Goal: Task Accomplishment & Management: Use online tool/utility

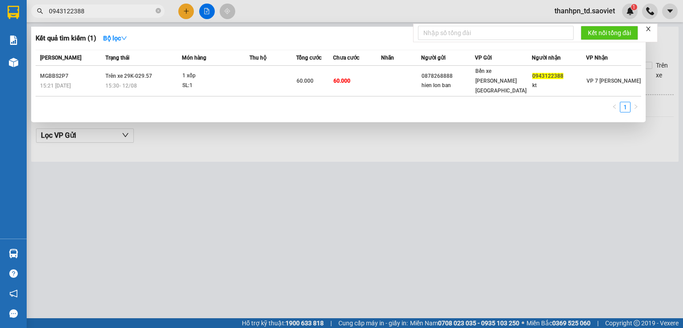
type input "0943122388"
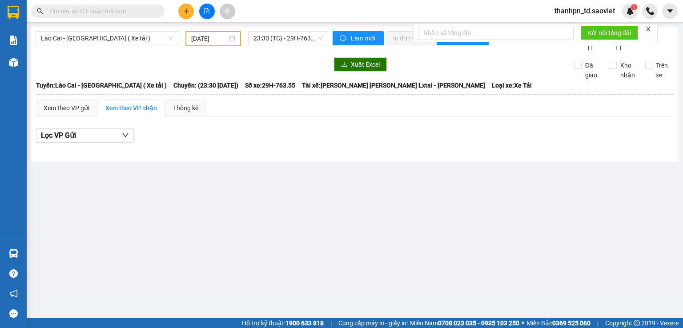
click at [75, 11] on input "text" at bounding box center [101, 11] width 105 height 10
click at [116, 16] on input "text" at bounding box center [101, 11] width 105 height 10
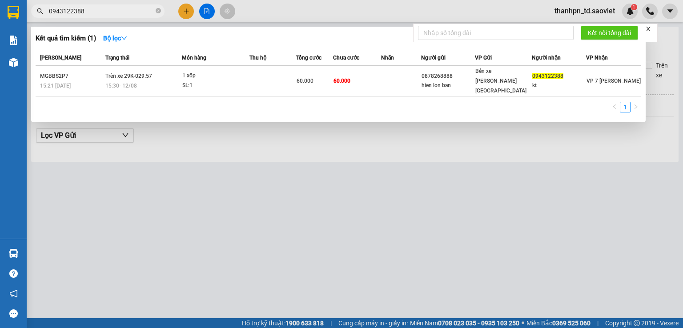
click at [116, 16] on input "0943122388" at bounding box center [101, 11] width 105 height 10
paste input "6814166"
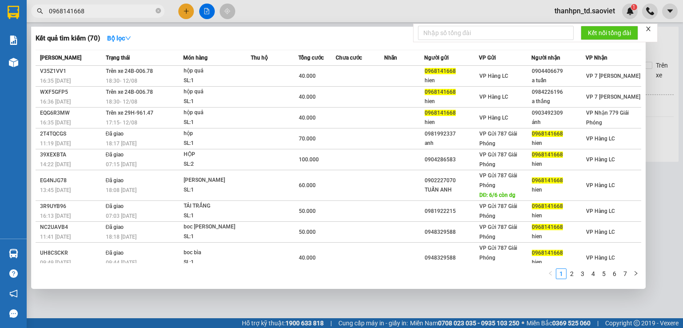
click at [114, 15] on input "0968141668" at bounding box center [101, 11] width 105 height 10
click at [119, 12] on input "0968141668" at bounding box center [101, 11] width 105 height 10
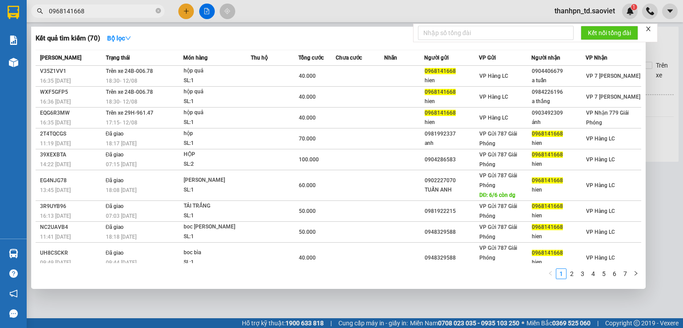
paste input "815553134"
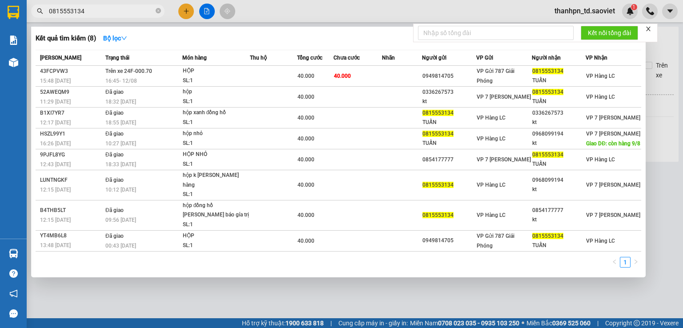
click at [128, 8] on input "0815553134" at bounding box center [101, 11] width 105 height 10
paste input "0333350715"
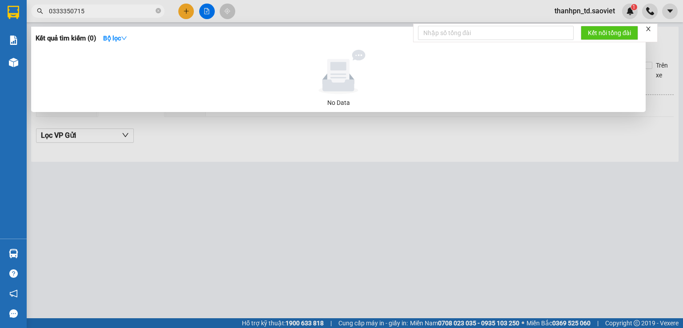
click at [116, 6] on input "0333350715" at bounding box center [101, 11] width 105 height 10
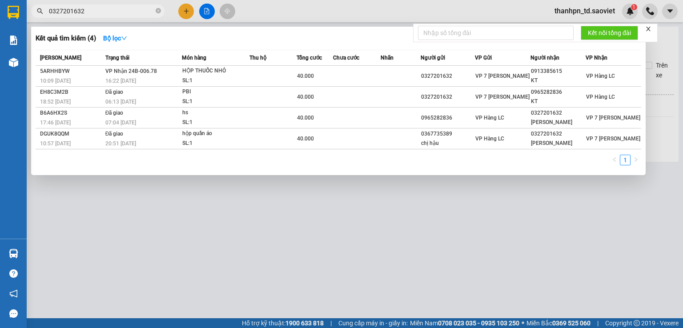
type input "0327201632"
